Goal: Information Seeking & Learning: Learn about a topic

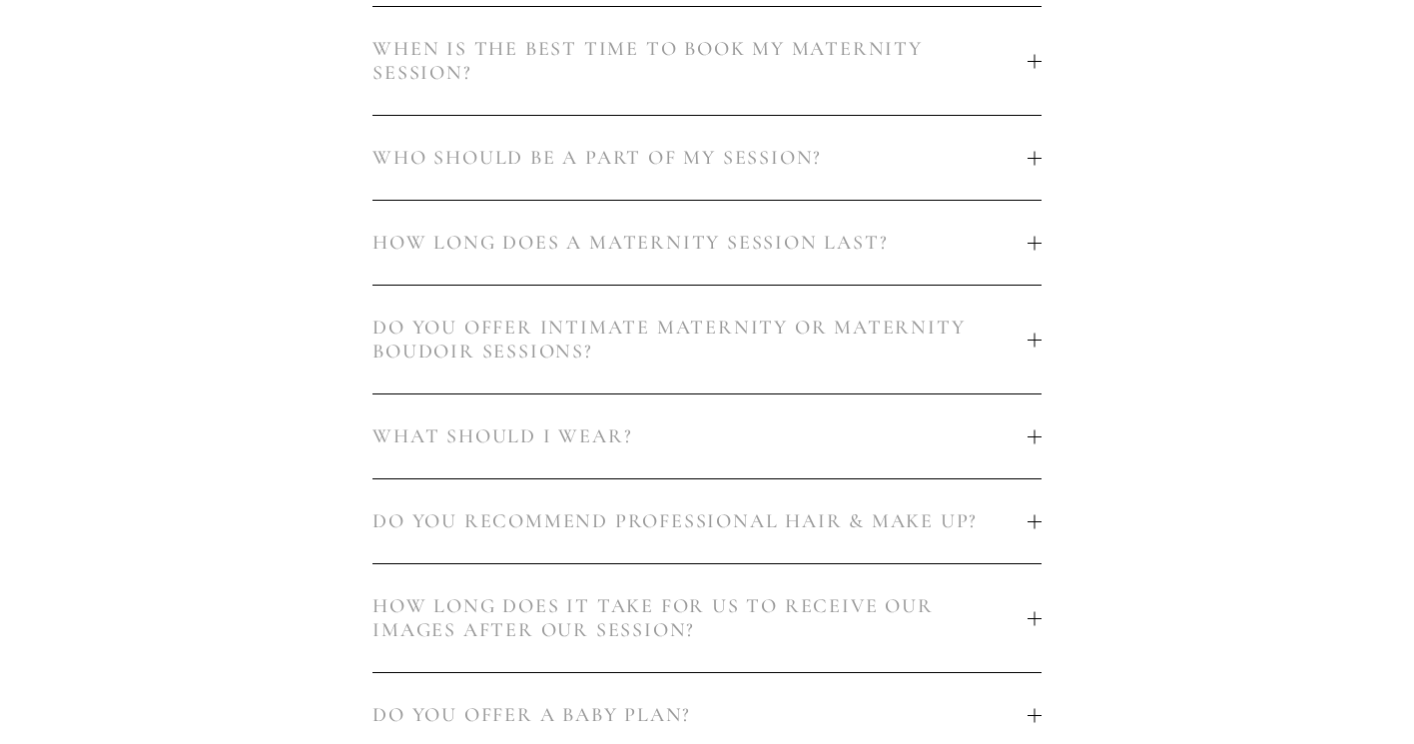
scroll to position [1284, 0]
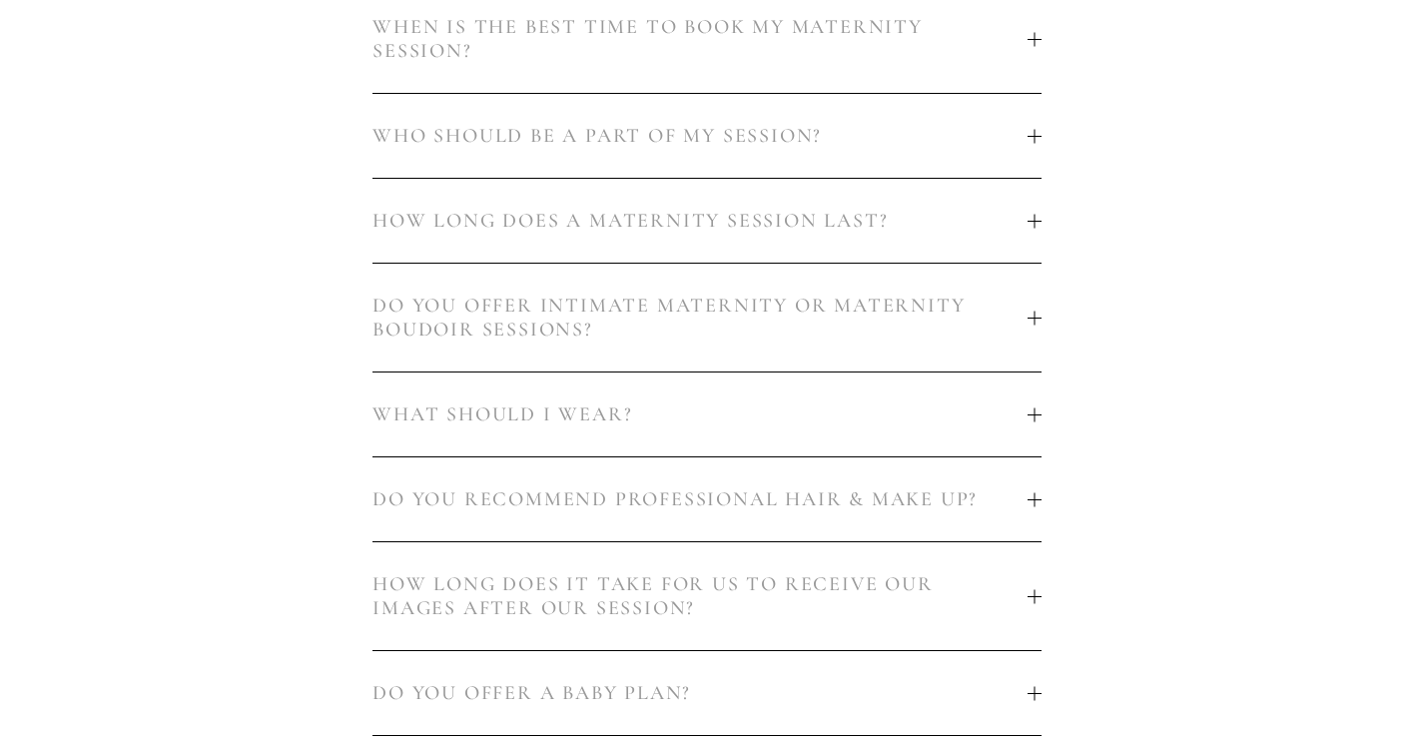
click at [1022, 221] on span "HOW LONG DOES A MATERNITY SESSION LAST?" at bounding box center [700, 221] width 655 height 24
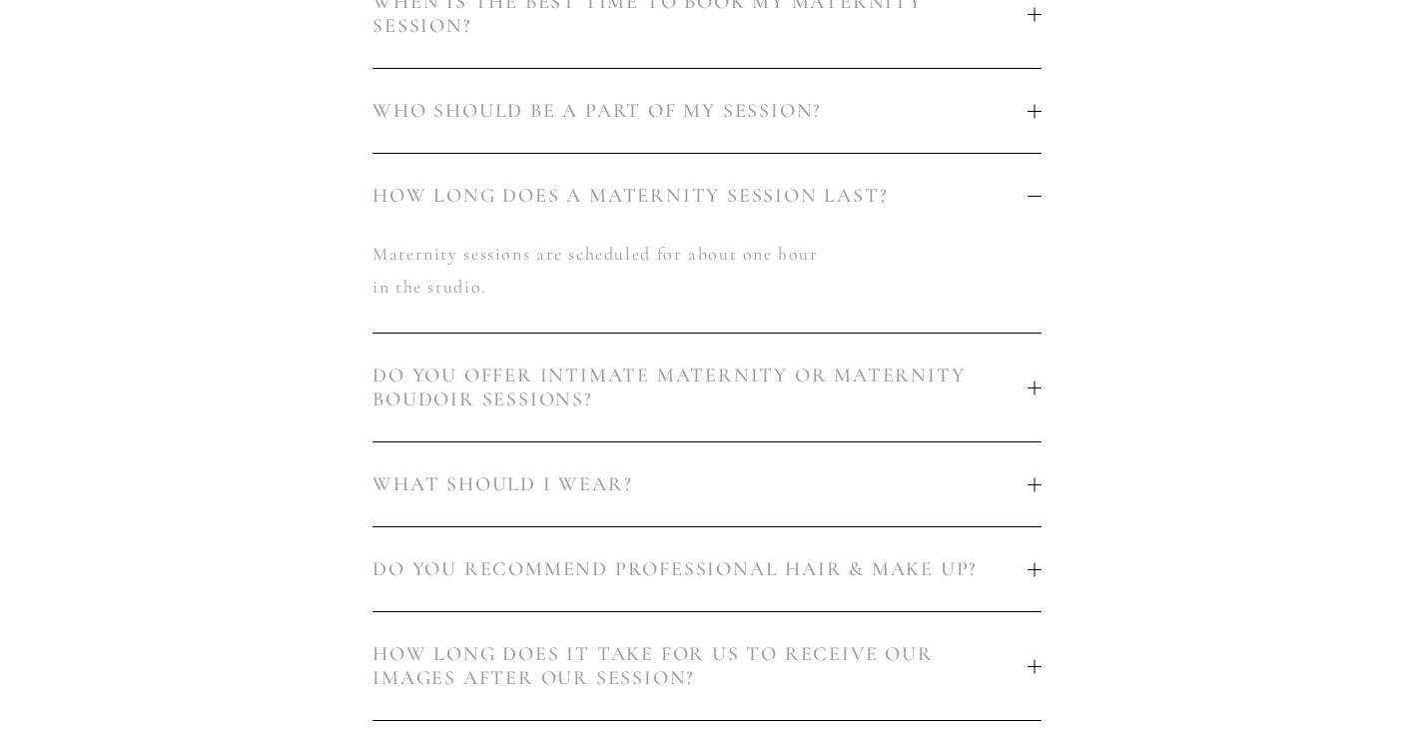
scroll to position [1647, 0]
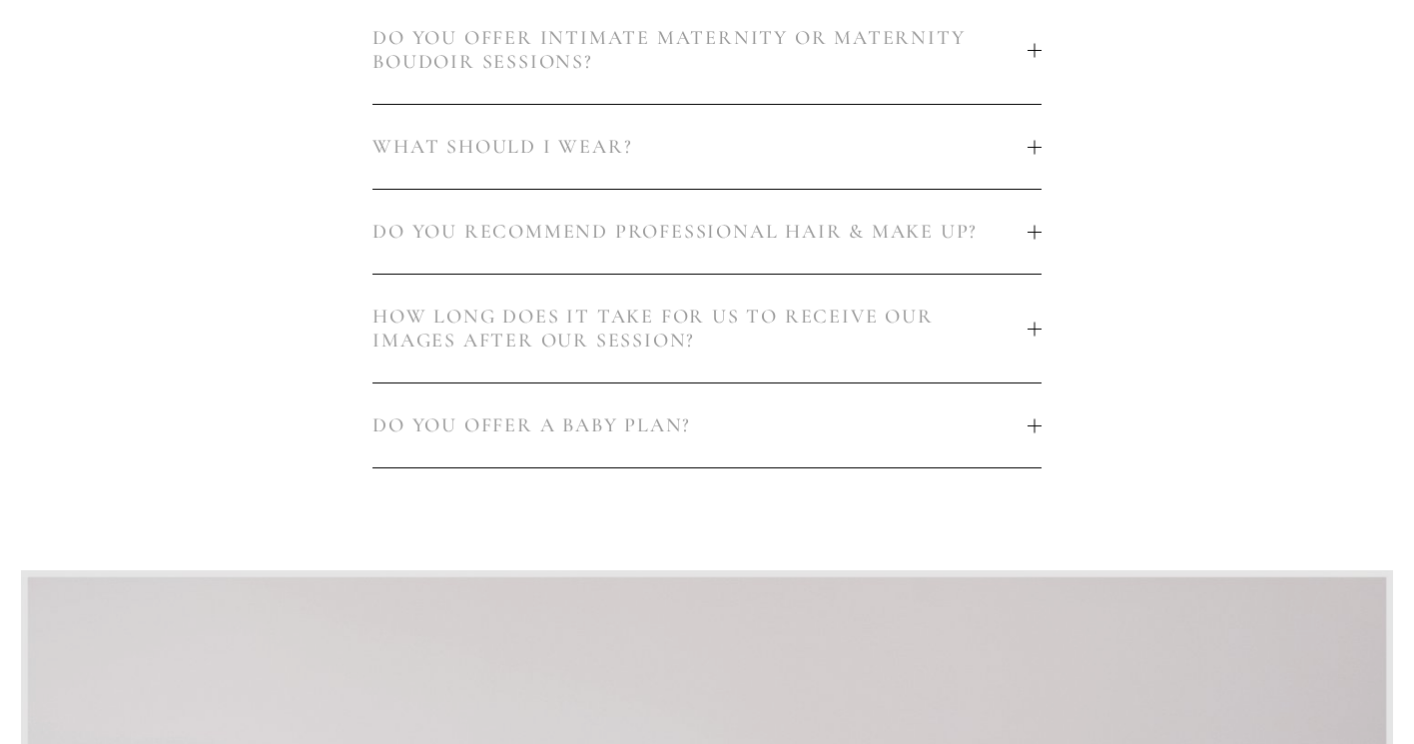
click at [1035, 332] on div at bounding box center [1035, 329] width 14 height 14
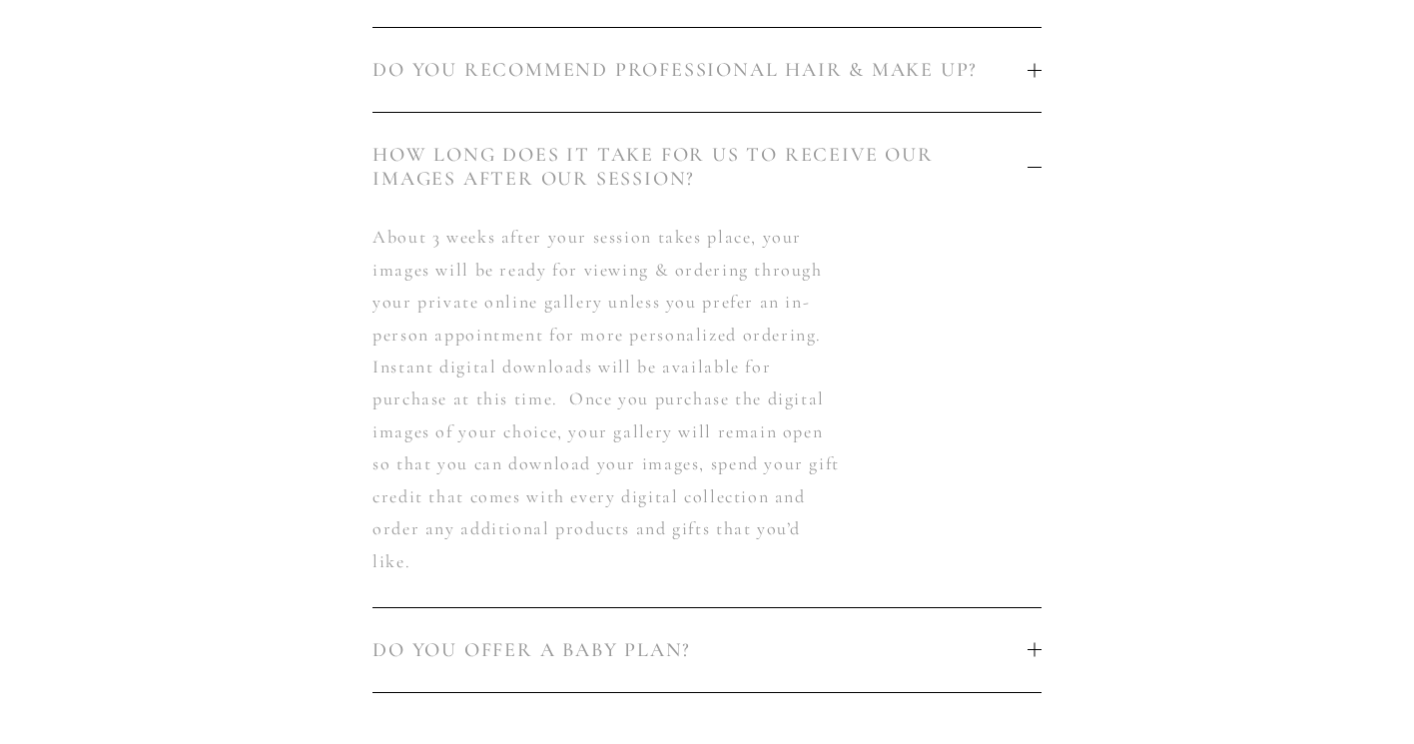
scroll to position [1587, 0]
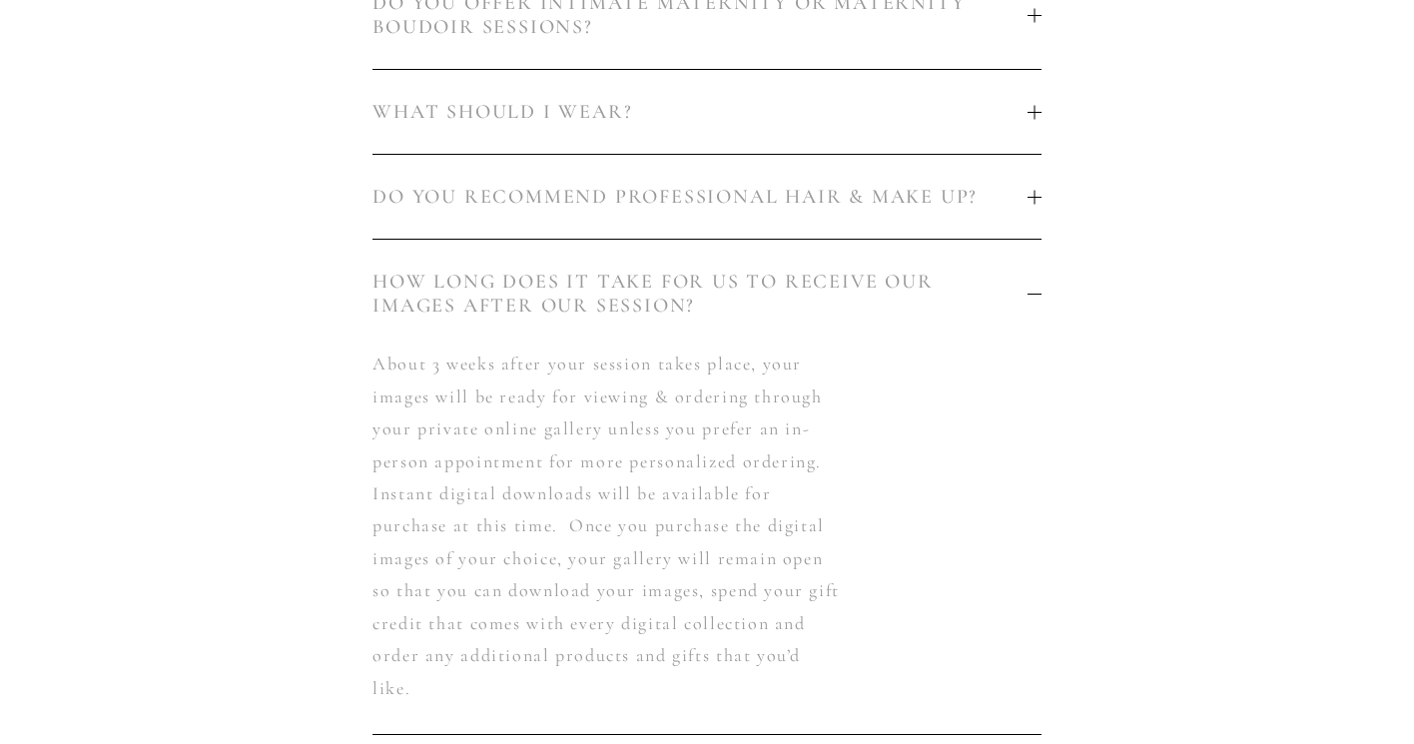
click at [1028, 193] on div at bounding box center [1035, 197] width 14 height 14
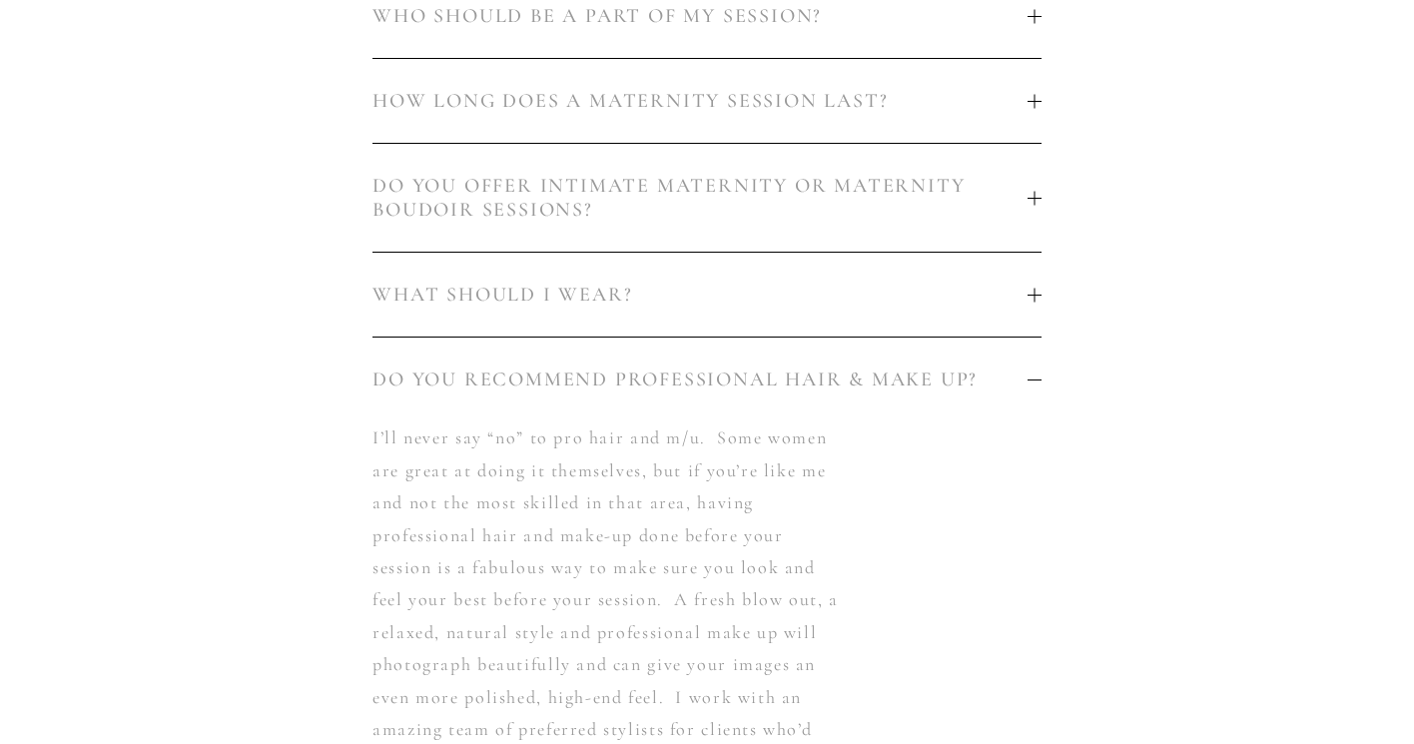
scroll to position [1379, 0]
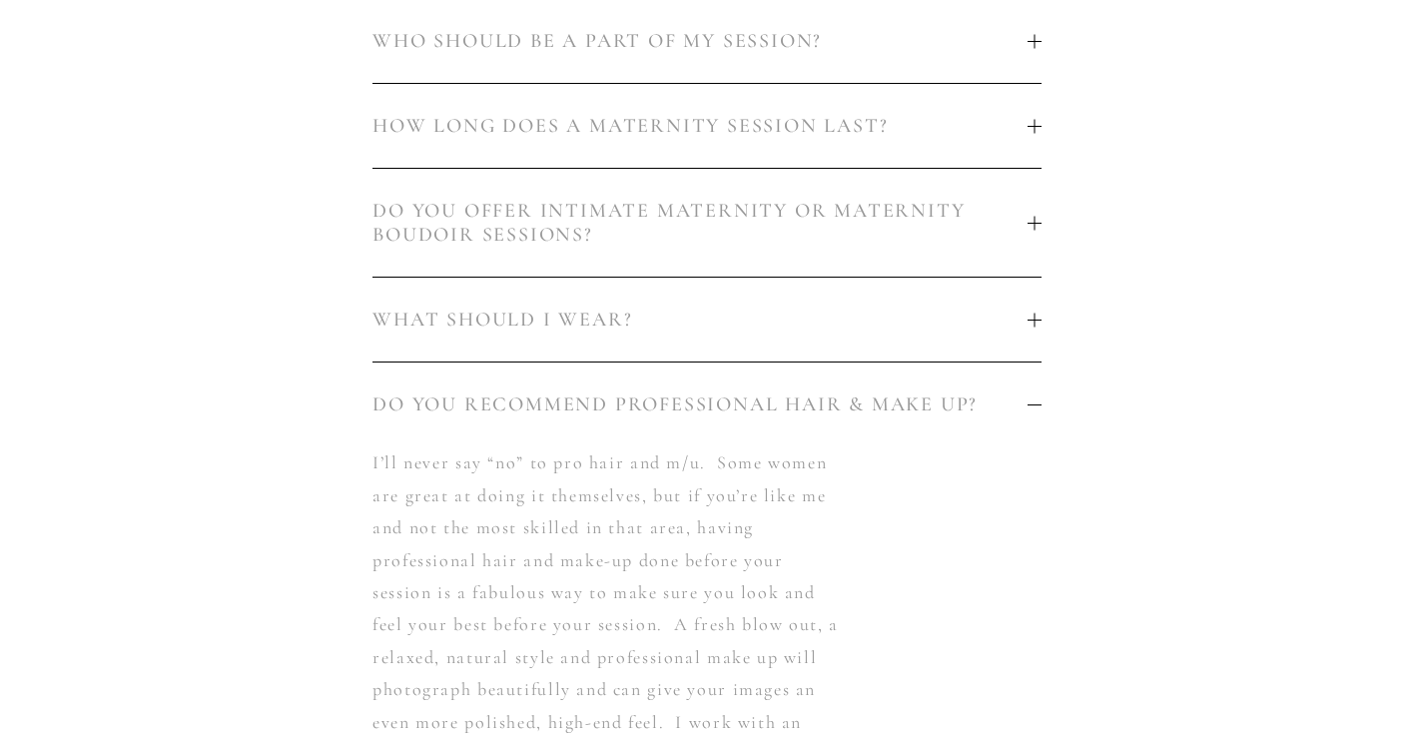
click at [1025, 227] on span "DO YOU OFFER INTIMATE MATERNITY OR MATERNITY BOUDOIR SESSIONS?" at bounding box center [700, 223] width 655 height 48
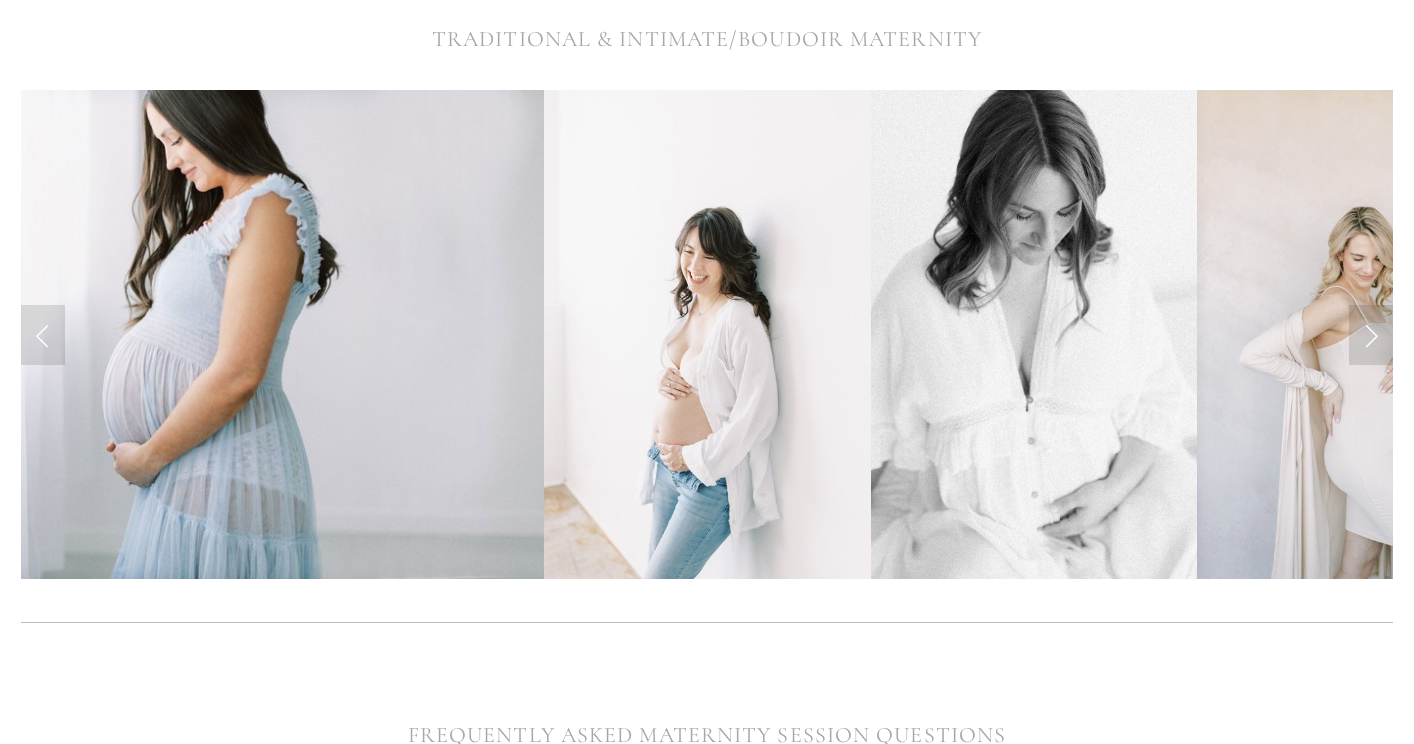
scroll to position [509, 0]
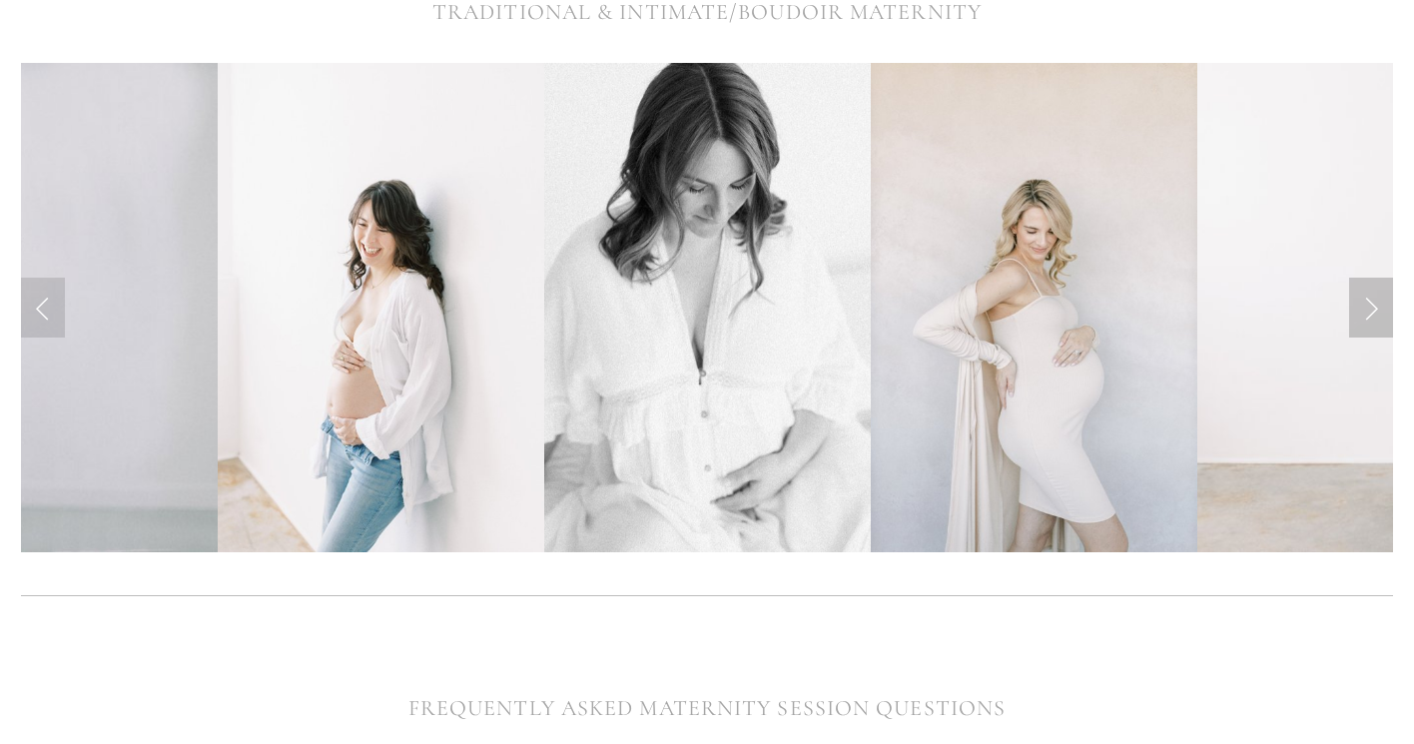
click at [1367, 300] on link "Next Slide" at bounding box center [1371, 308] width 44 height 60
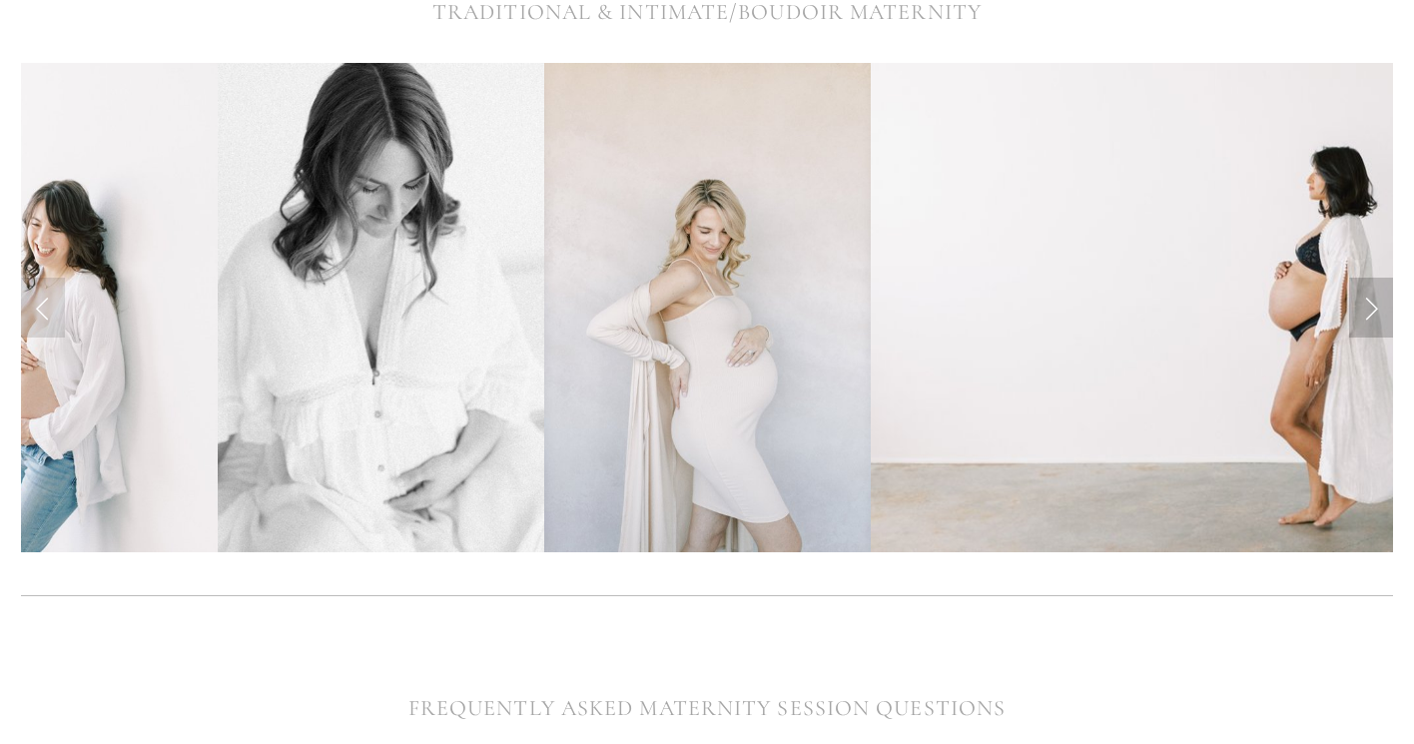
click at [1366, 302] on link "Next Slide" at bounding box center [1371, 308] width 44 height 60
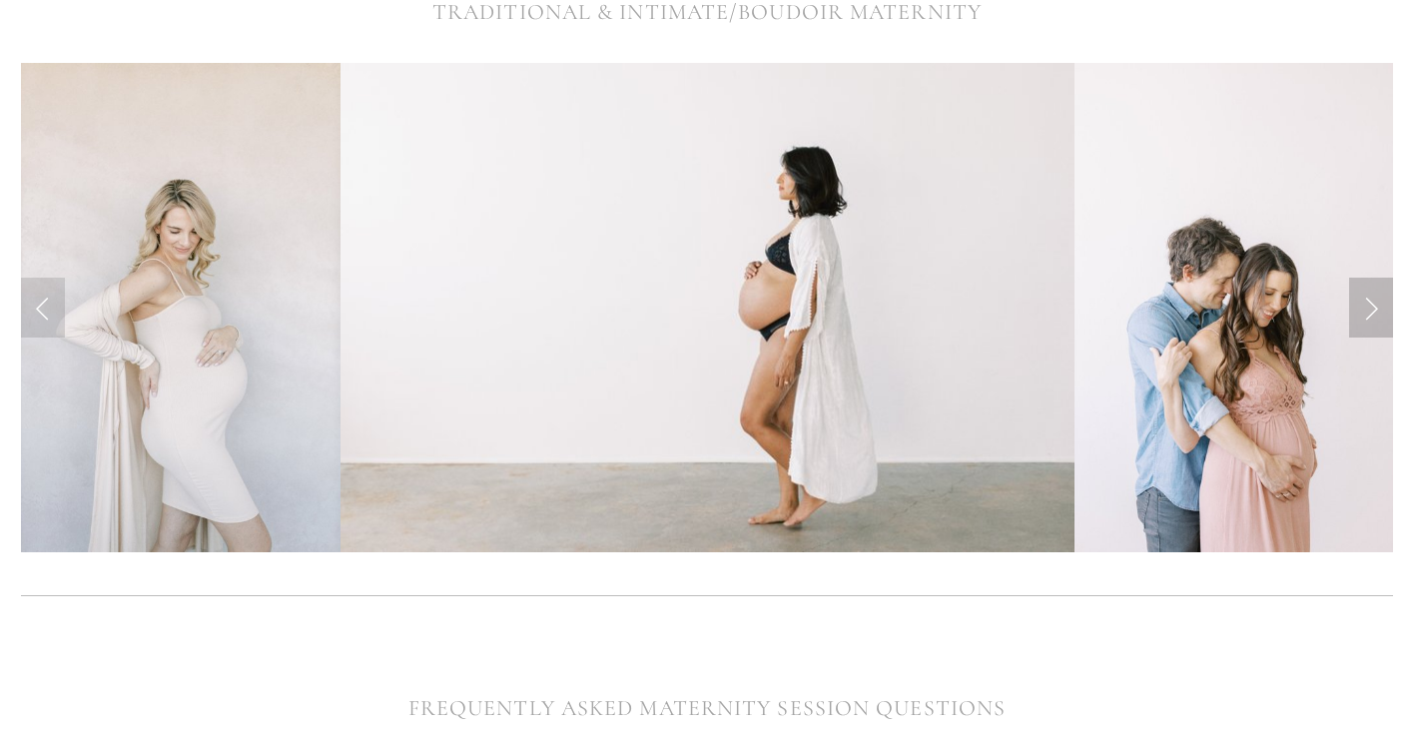
click at [1366, 302] on link "Next Slide" at bounding box center [1371, 308] width 44 height 60
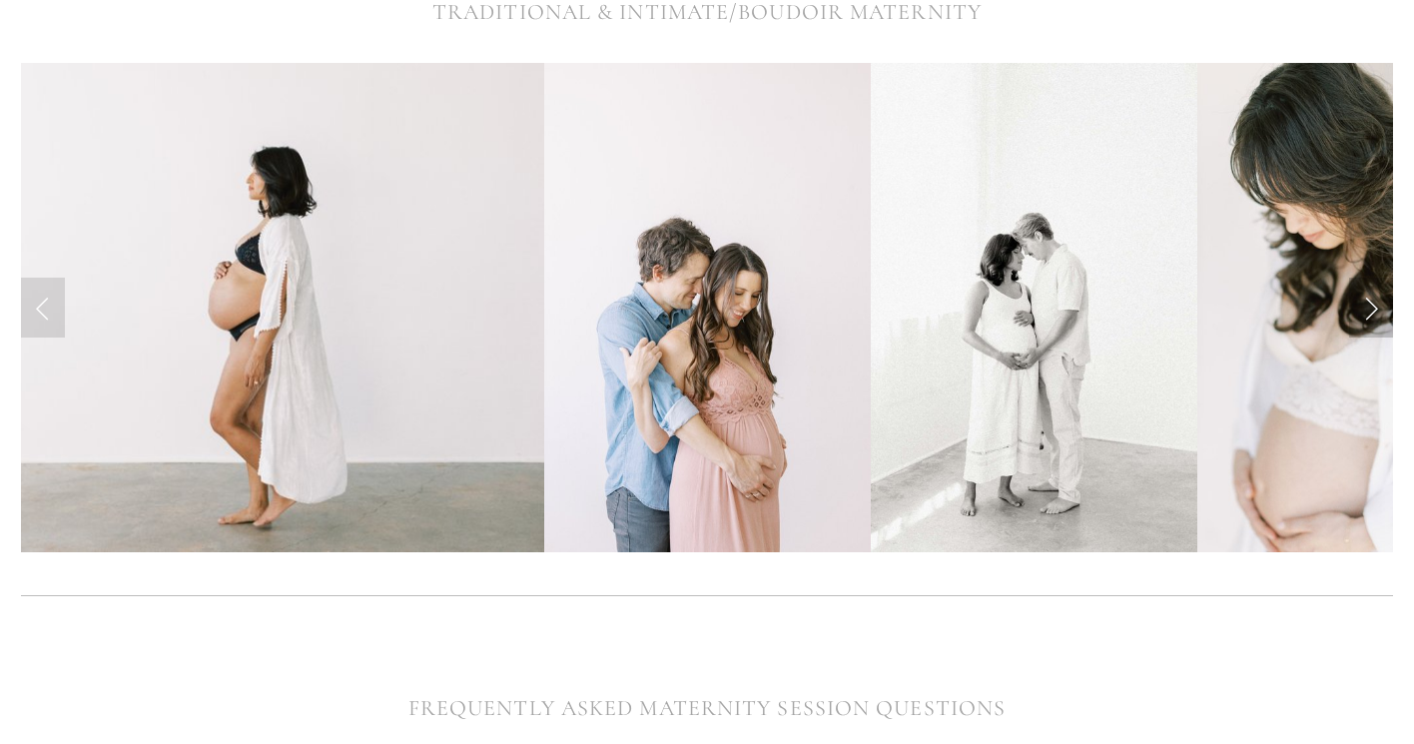
click at [1365, 302] on link "Next Slide" at bounding box center [1371, 308] width 44 height 60
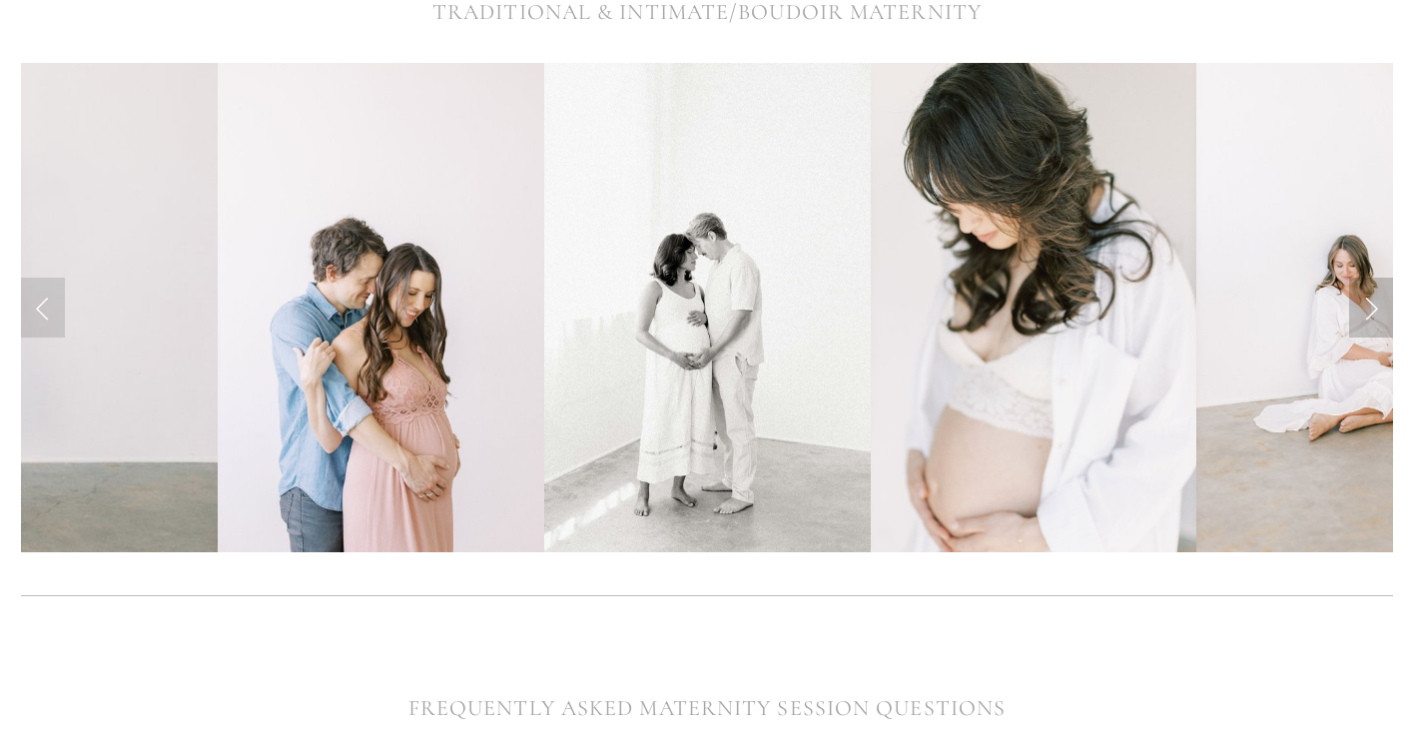
click at [1365, 302] on link "Next Slide" at bounding box center [1371, 308] width 44 height 60
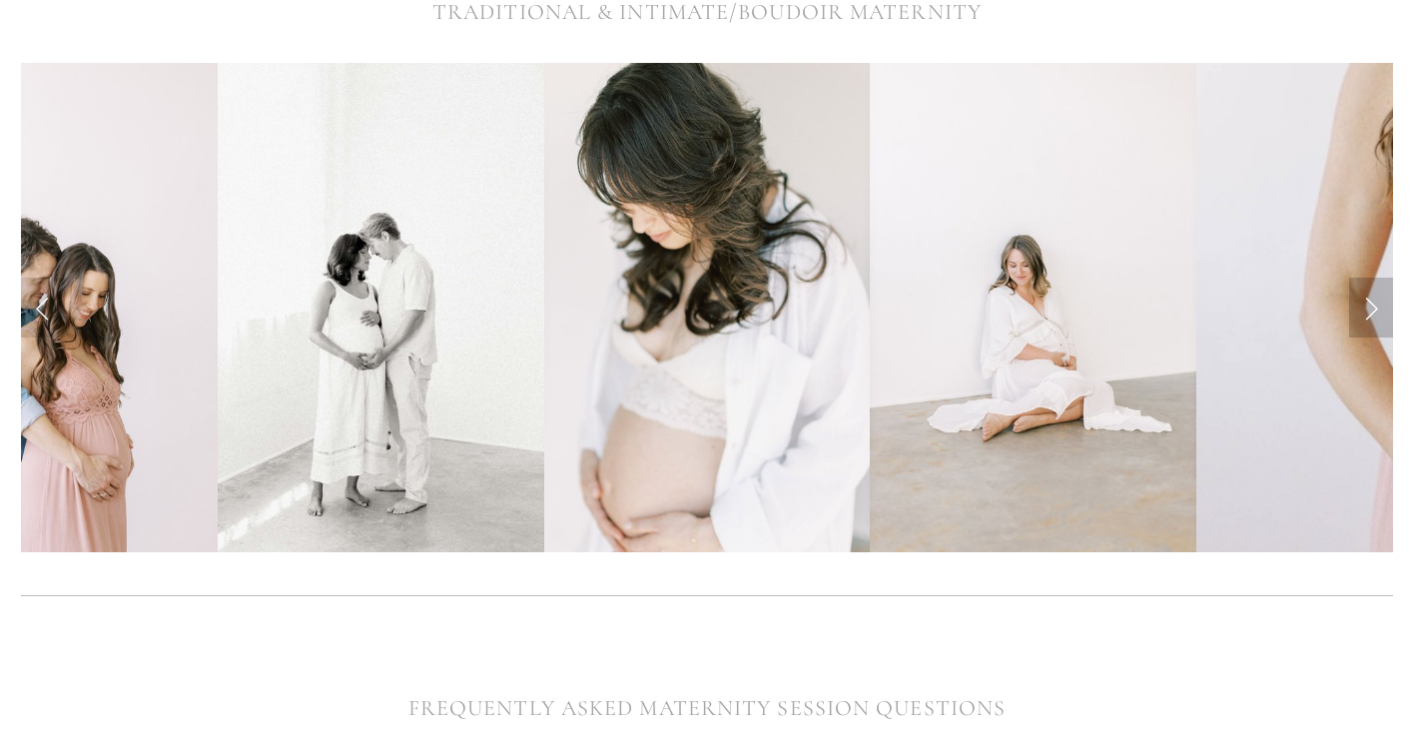
click at [1365, 302] on link "Next Slide" at bounding box center [1371, 308] width 44 height 60
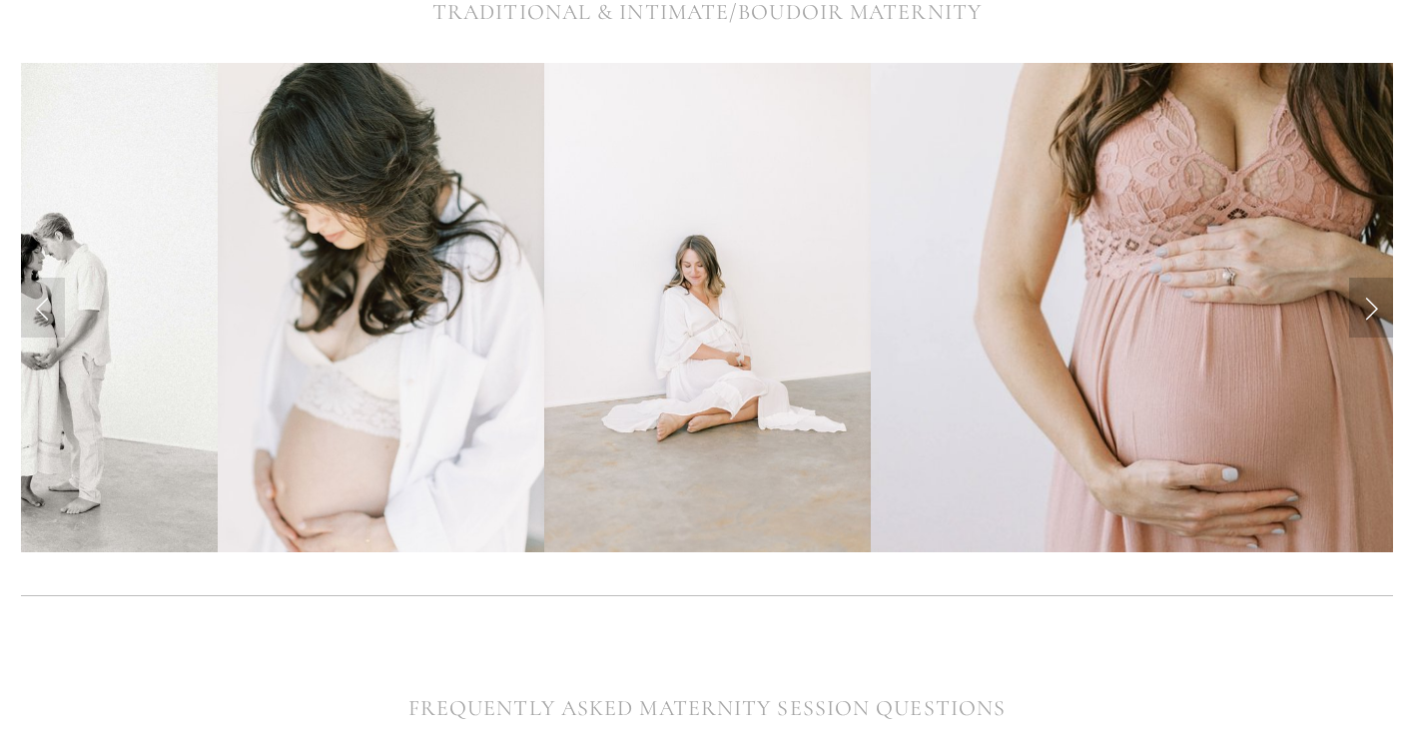
click at [1365, 302] on link "Next Slide" at bounding box center [1371, 308] width 44 height 60
click at [1376, 312] on link "Next Slide" at bounding box center [1371, 308] width 44 height 60
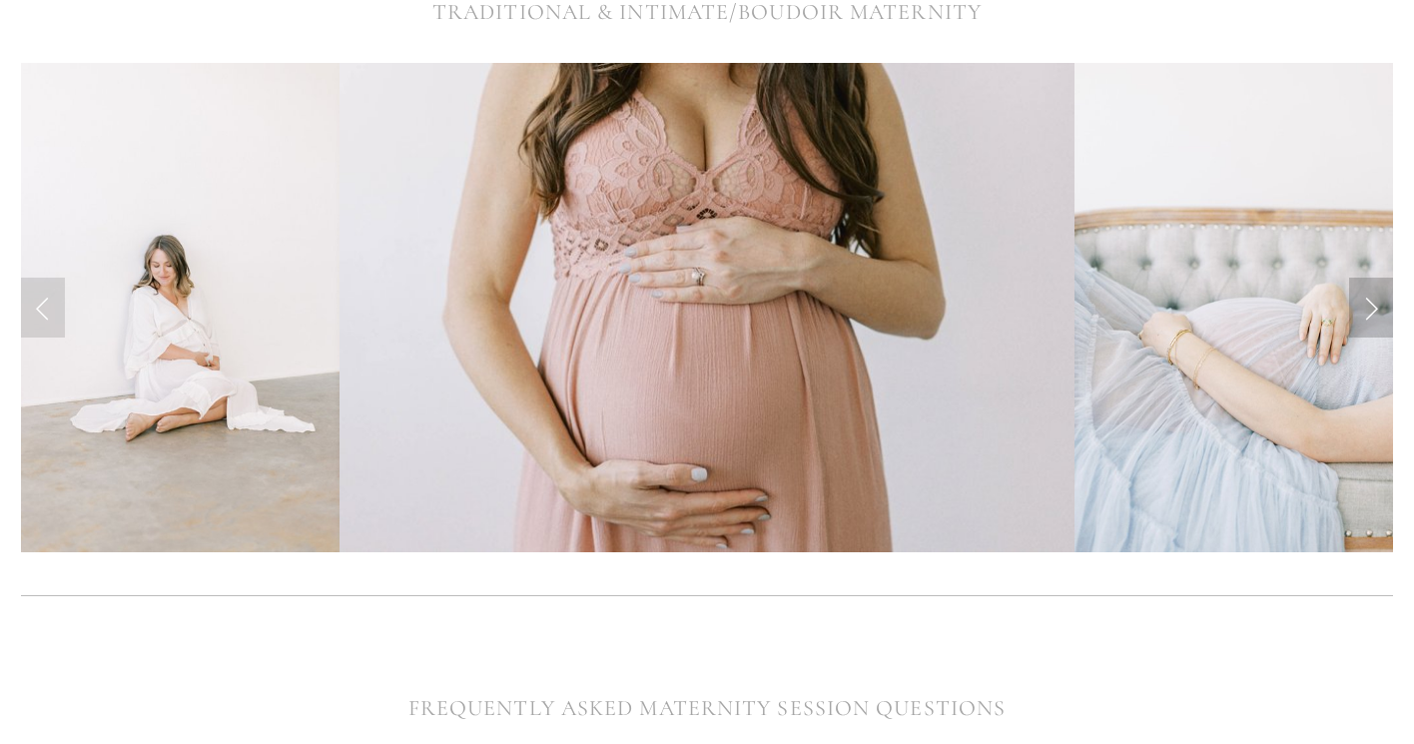
click at [1376, 312] on link "Next Slide" at bounding box center [1371, 308] width 44 height 60
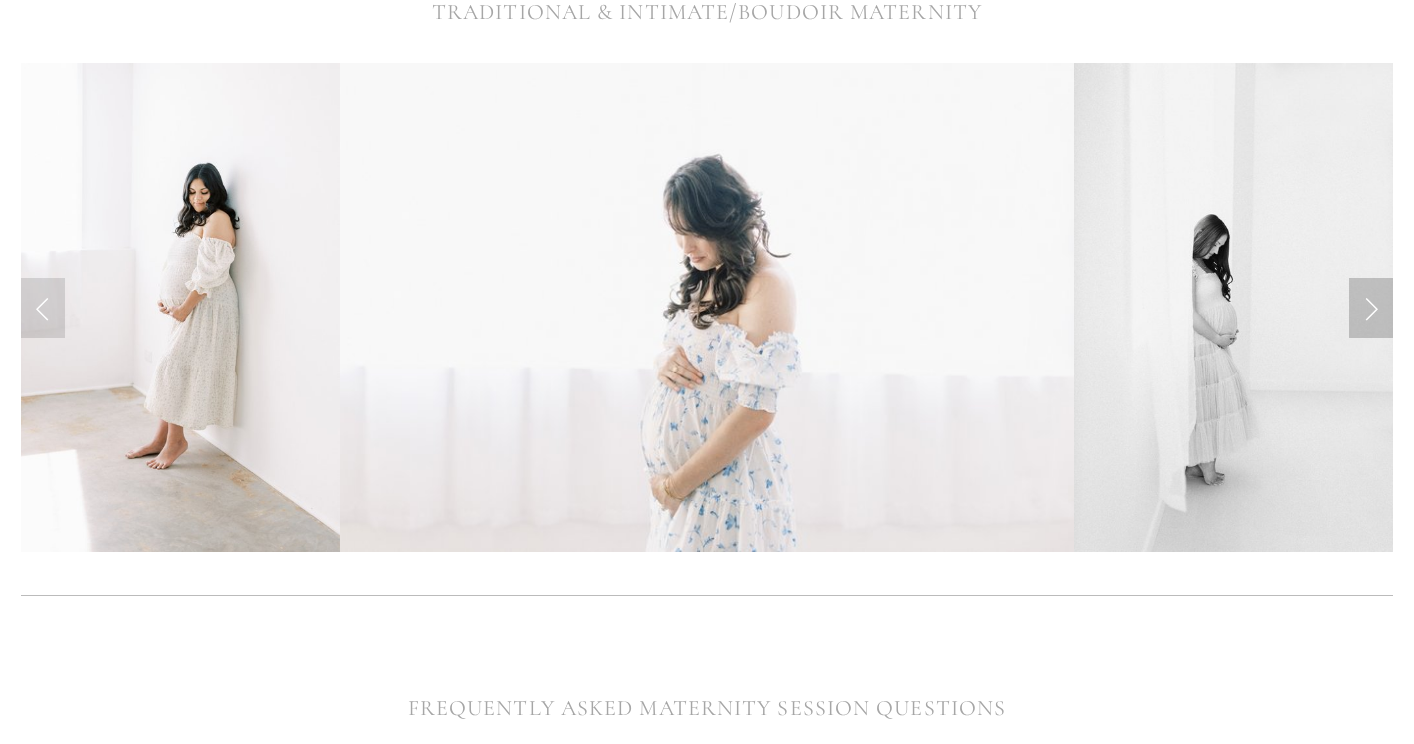
click at [1377, 321] on link "Next Slide" at bounding box center [1371, 308] width 44 height 60
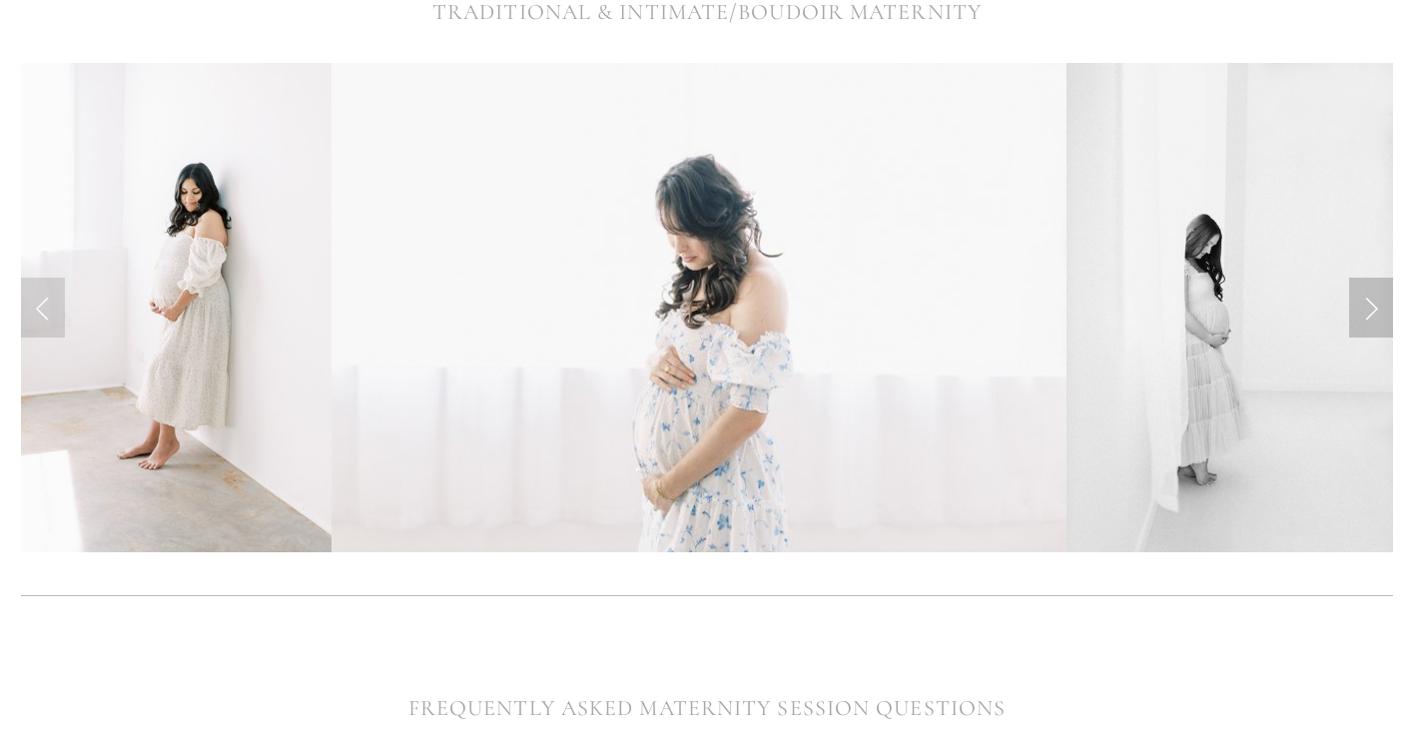
click at [1369, 311] on link "Next Slide" at bounding box center [1371, 308] width 44 height 60
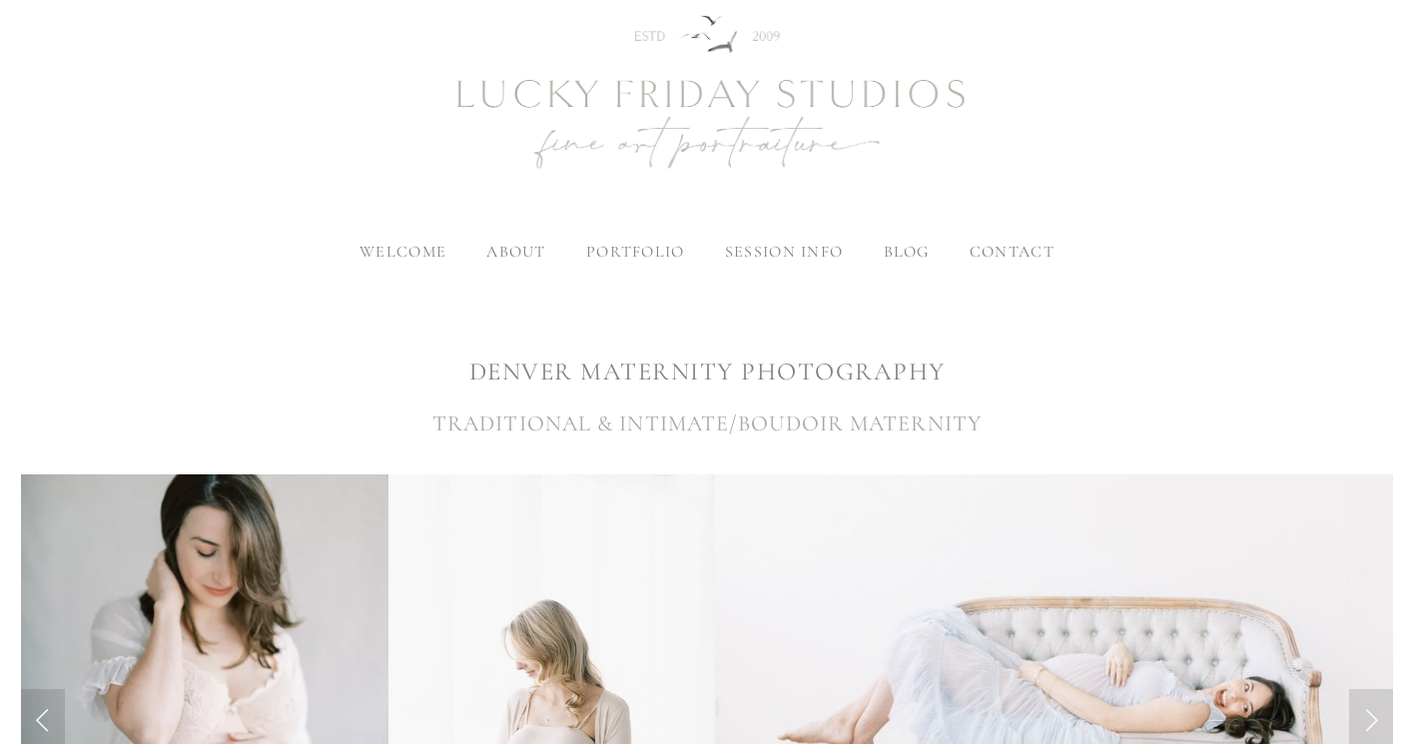
scroll to position [86, 0]
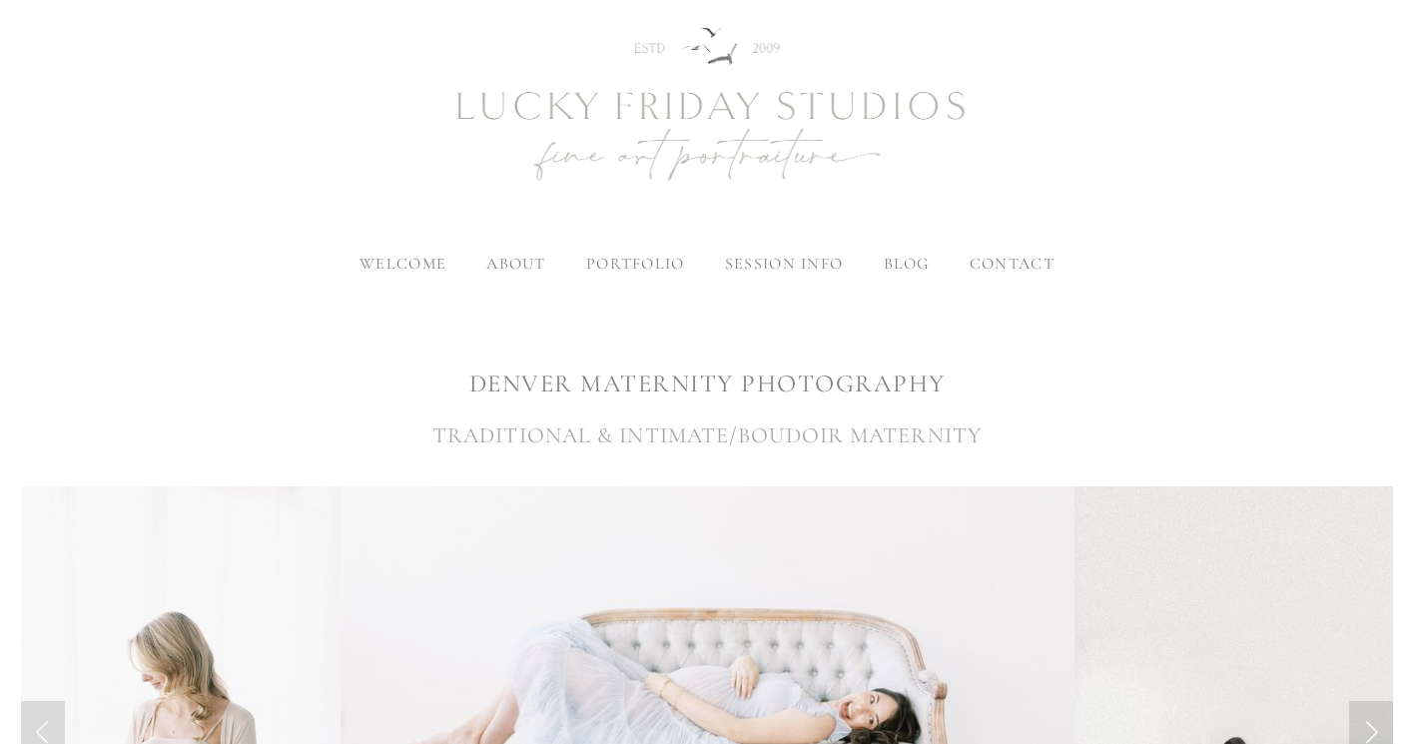
click at [916, 270] on span "blog" at bounding box center [907, 264] width 46 height 20
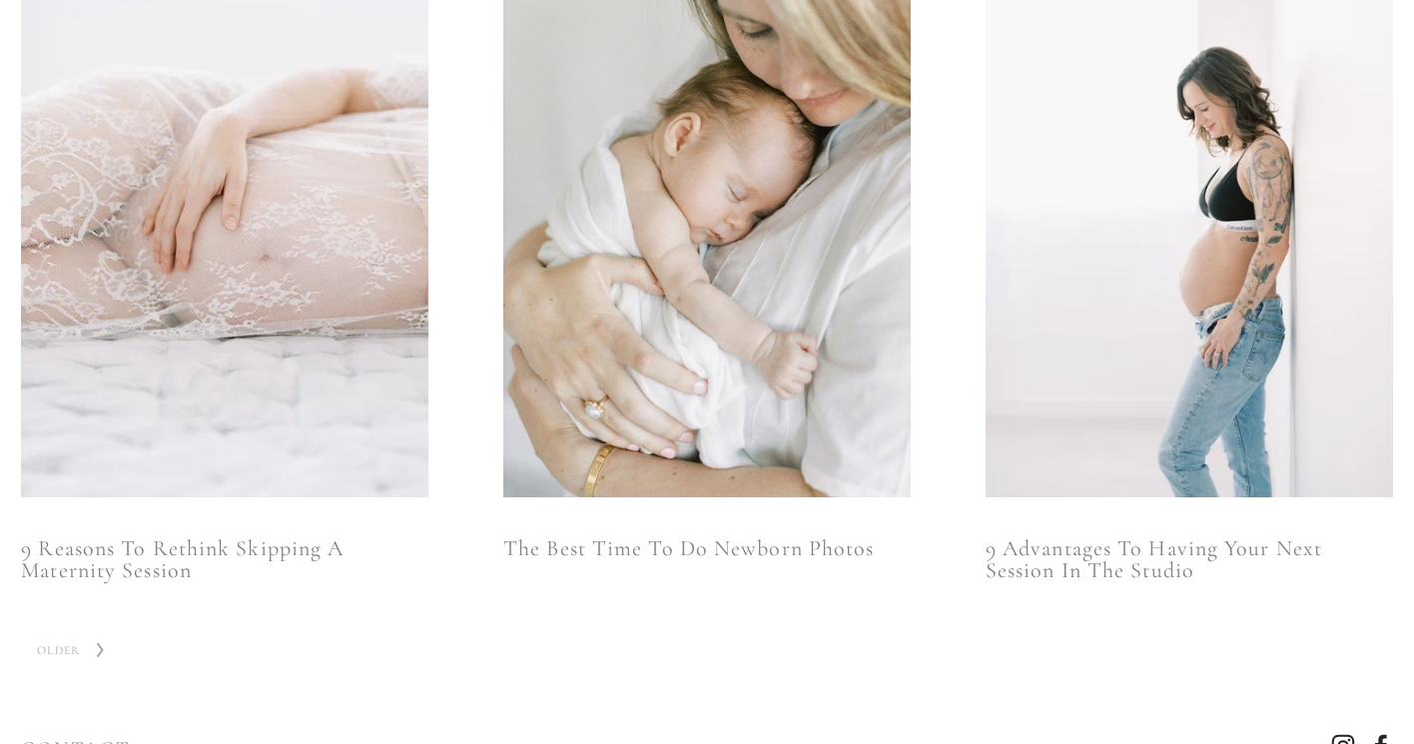
scroll to position [1302, 0]
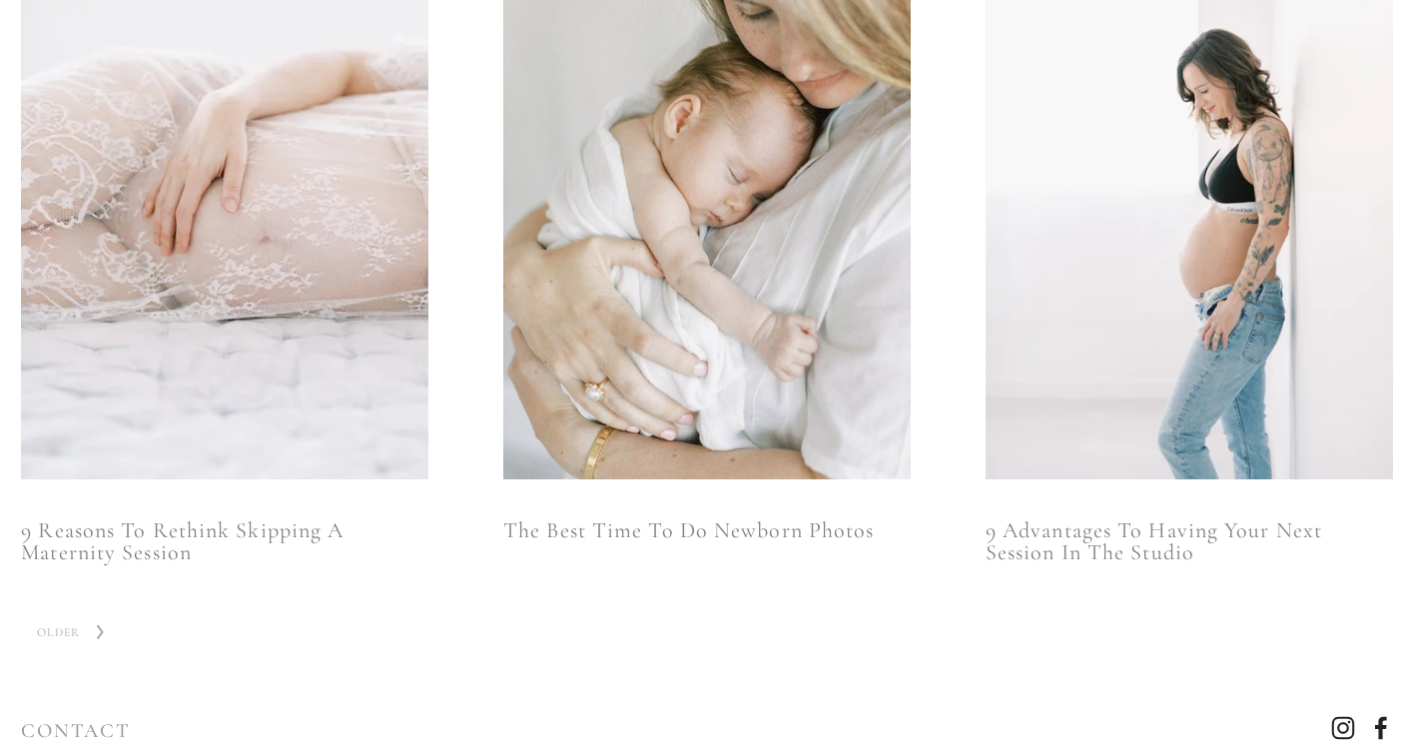
click at [801, 539] on link "The Best Time To Do Newborn Photos" at bounding box center [706, 530] width 407 height 22
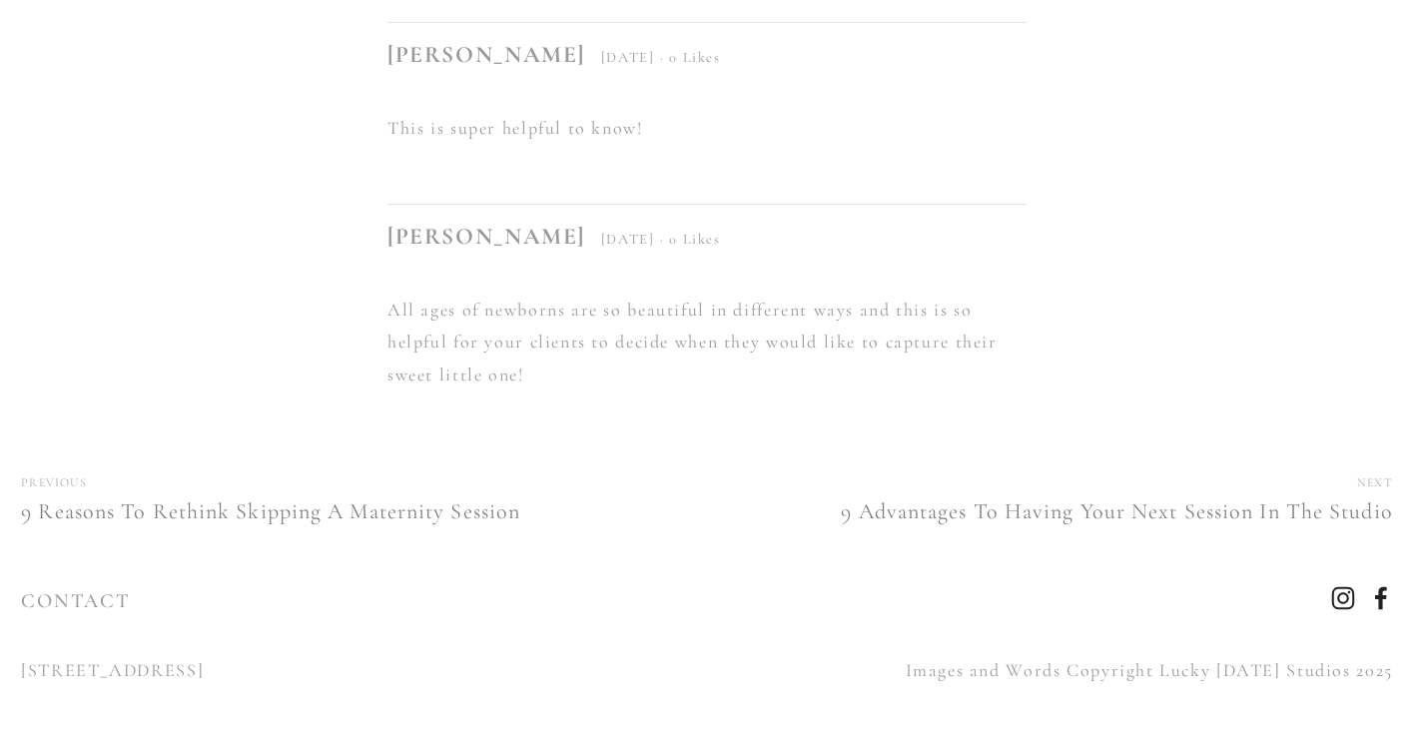
scroll to position [10099, 0]
